Goal: Navigation & Orientation: Go to known website

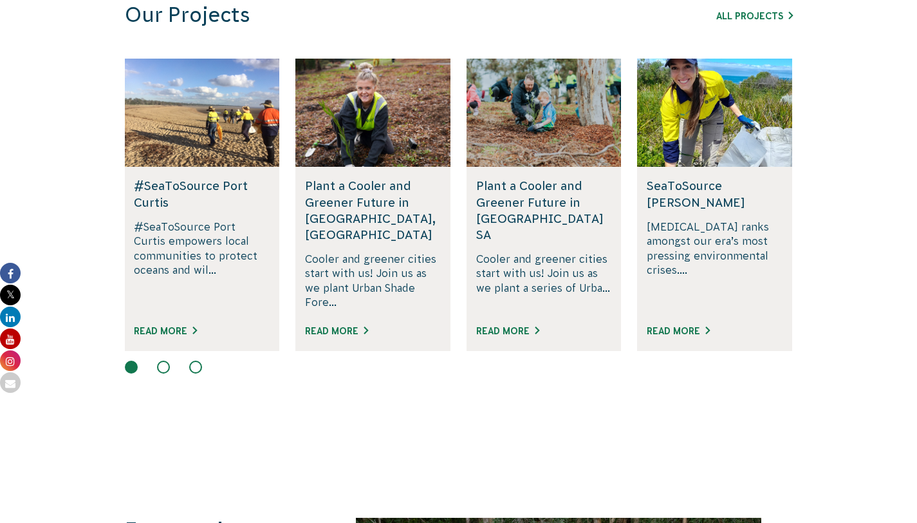
scroll to position [850, 0]
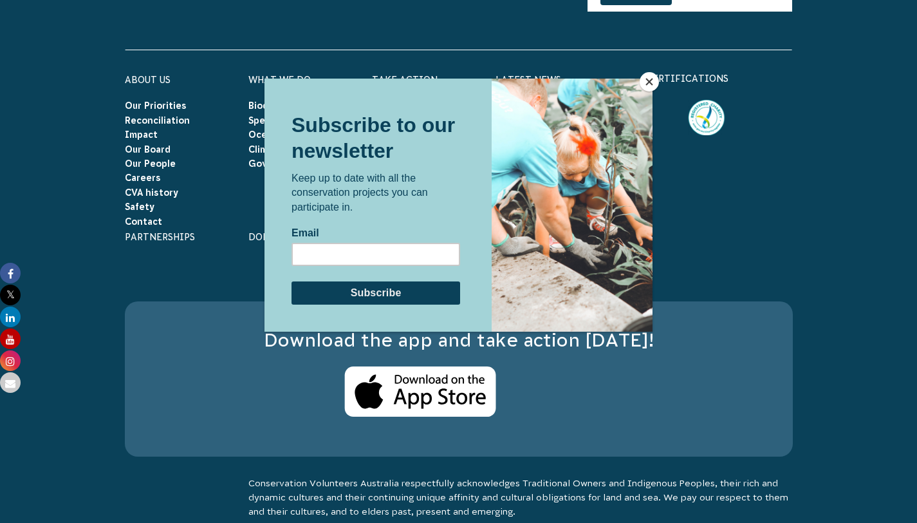
scroll to position [4254, 0]
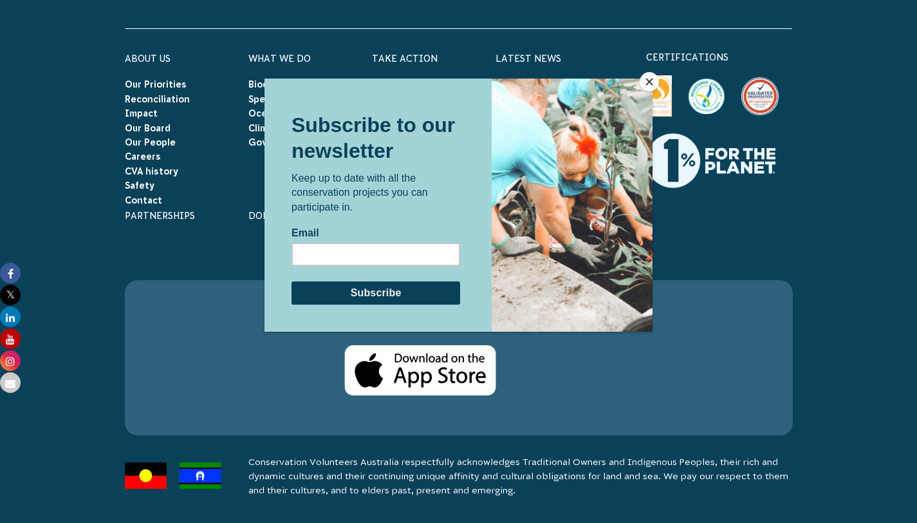
click at [648, 80] on button "Close" at bounding box center [649, 81] width 19 height 19
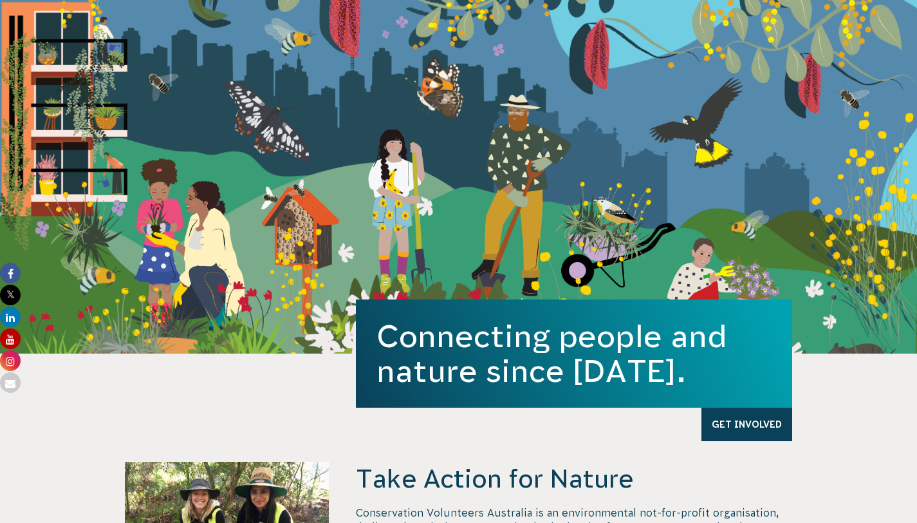
scroll to position [0, 0]
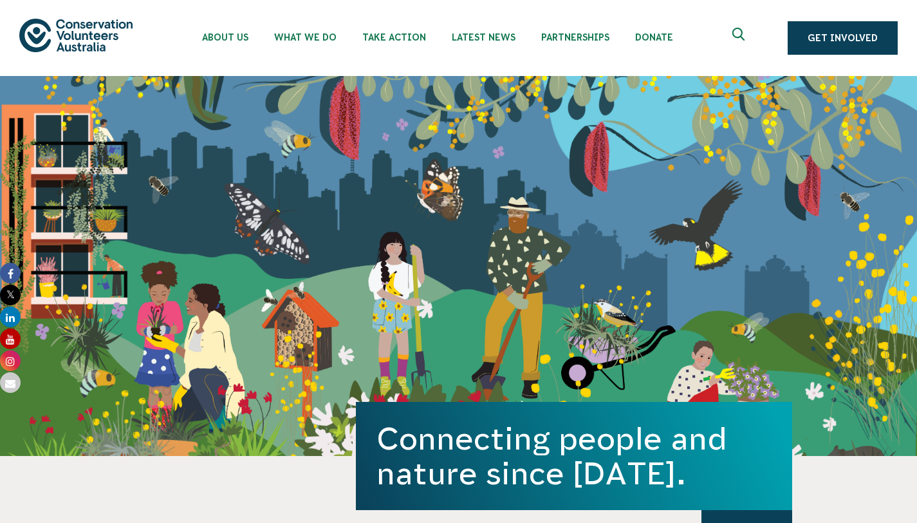
click at [61, 52] on img at bounding box center [75, 35] width 113 height 33
